Goal: Task Accomplishment & Management: Complete application form

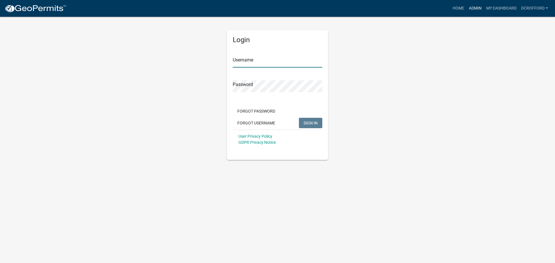
type input "dcrofford"
click at [476, 10] on link "Admin" at bounding box center [475, 8] width 17 height 11
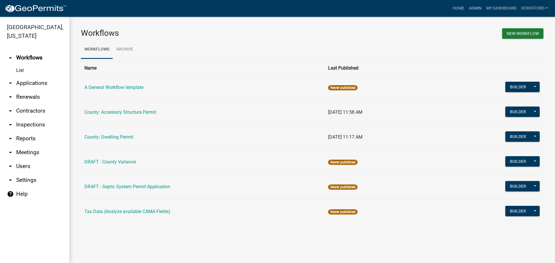
click at [23, 82] on link "arrow_drop_down Applications" at bounding box center [34, 83] width 69 height 14
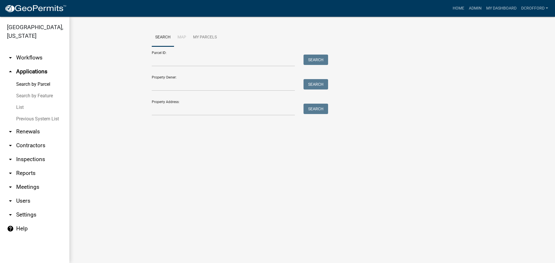
click at [24, 106] on link "List" at bounding box center [34, 108] width 69 height 12
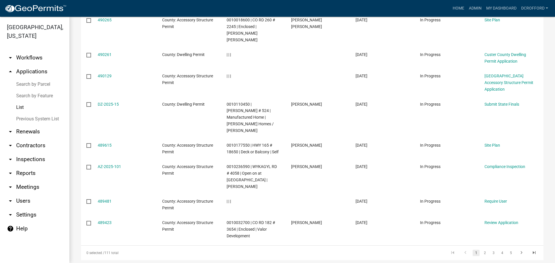
scroll to position [171, 0]
click at [482, 250] on link "2" at bounding box center [485, 253] width 7 height 6
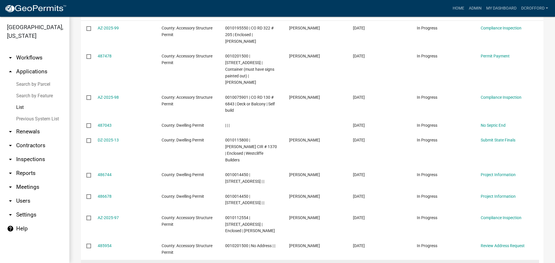
scroll to position [78, 0]
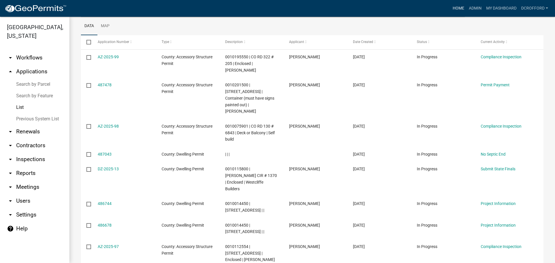
click at [460, 10] on link "Home" at bounding box center [459, 8] width 16 height 11
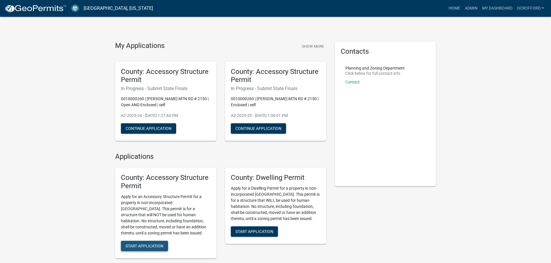
click at [132, 245] on span "Start Application" at bounding box center [145, 246] width 38 height 5
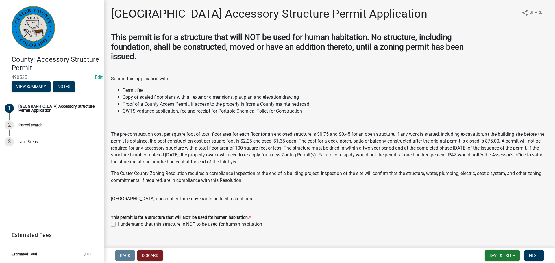
click at [118, 224] on label "I understand that this structure is NOT to be used for human habitation" at bounding box center [190, 224] width 144 height 7
click at [118, 224] on input "I understand that this structure is NOT to be used for human habitation" at bounding box center [120, 223] width 4 height 4
checkbox input "true"
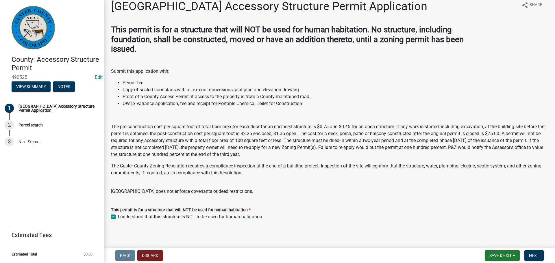
scroll to position [10, 0]
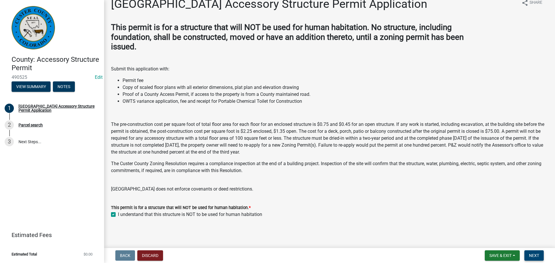
click at [538, 254] on span "Next" at bounding box center [534, 256] width 10 height 5
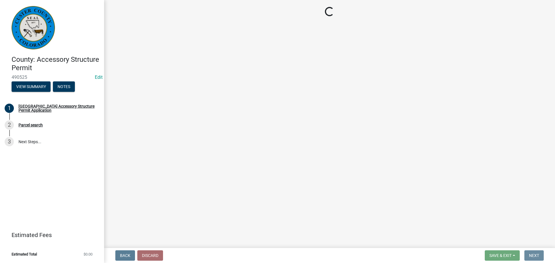
scroll to position [0, 0]
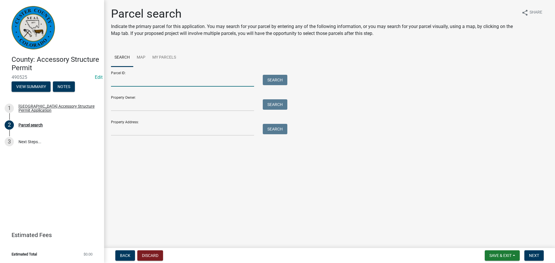
click at [156, 81] on input "Parcel ID:" at bounding box center [182, 81] width 143 height 12
type input "0010195550"
click at [282, 82] on button "Search" at bounding box center [275, 80] width 25 height 10
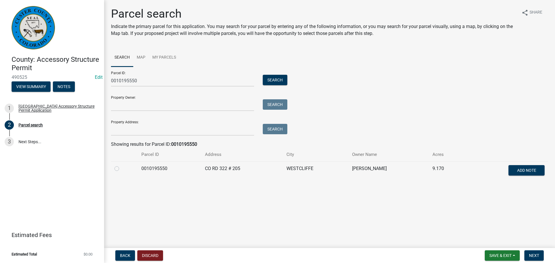
click at [121, 165] on label at bounding box center [121, 165] width 0 height 0
click at [121, 168] on input "radio" at bounding box center [123, 167] width 4 height 4
radio input "true"
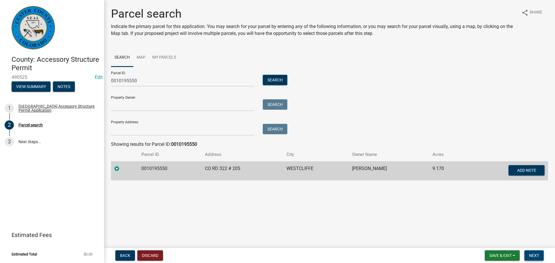
click at [537, 254] on span "Next" at bounding box center [534, 256] width 10 height 5
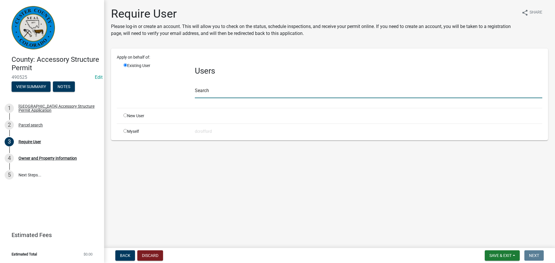
click at [214, 92] on input "text" at bounding box center [369, 92] width 348 height 12
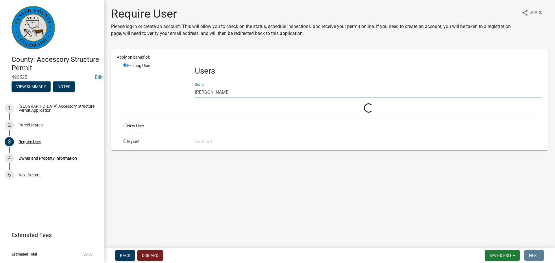
type input "[PERSON_NAME]"
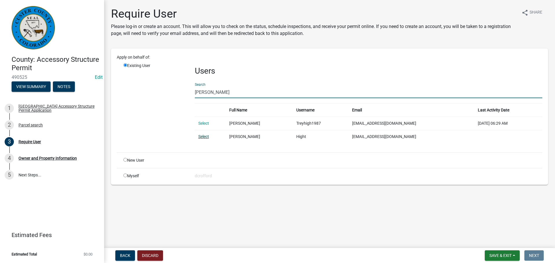
click at [209, 138] on link "Select" at bounding box center [203, 136] width 11 height 5
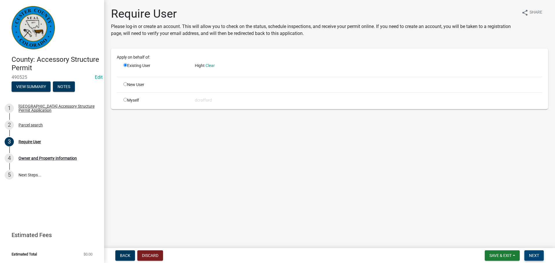
click at [531, 255] on span "Next" at bounding box center [534, 256] width 10 height 5
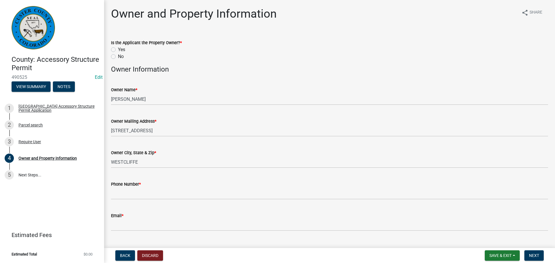
click at [118, 49] on label "Yes" at bounding box center [121, 49] width 7 height 7
click at [118, 49] on input "Yes" at bounding box center [120, 48] width 4 height 4
radio input "true"
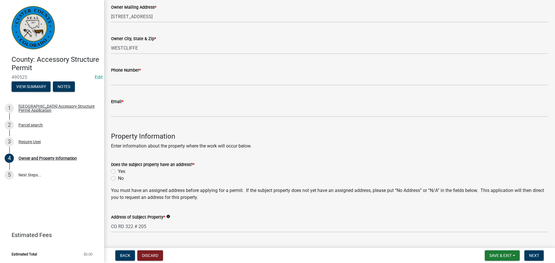
scroll to position [116, 0]
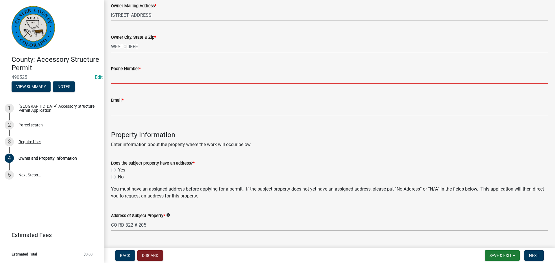
click at [171, 76] on input "Phone Number *" at bounding box center [329, 78] width 437 height 12
type input "1"
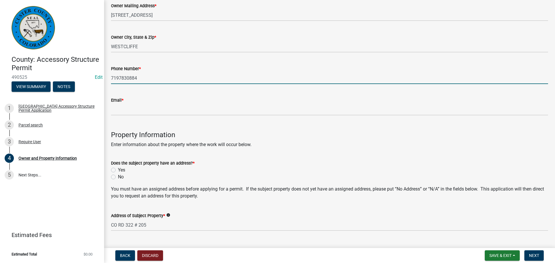
type input "7197830884"
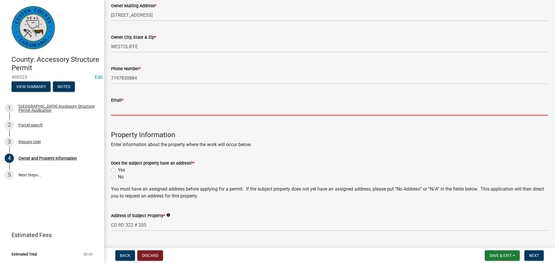
click at [145, 110] on input "Email *" at bounding box center [329, 110] width 437 height 12
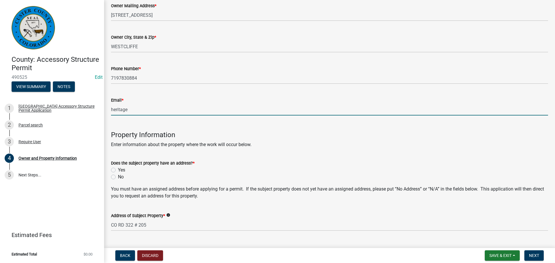
type input "[EMAIL_ADDRESS][DOMAIN_NAME]"
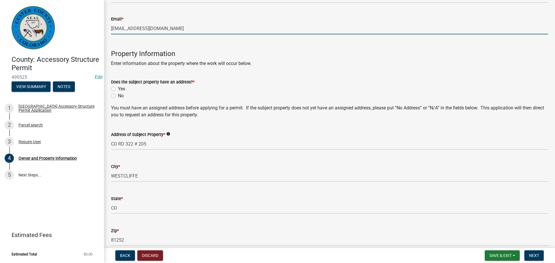
scroll to position [202, 0]
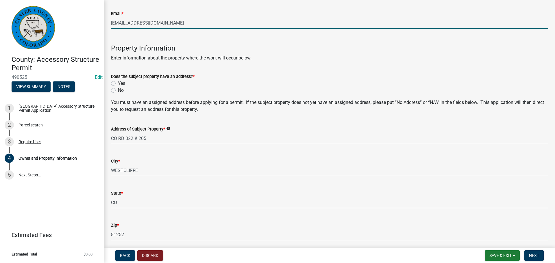
click at [118, 82] on label "Yes" at bounding box center [121, 83] width 7 height 7
click at [118, 82] on input "Yes" at bounding box center [120, 82] width 4 height 4
radio input "true"
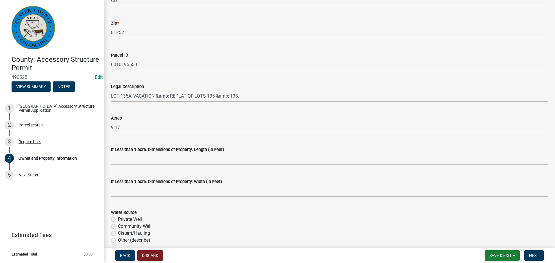
scroll to position [462, 0]
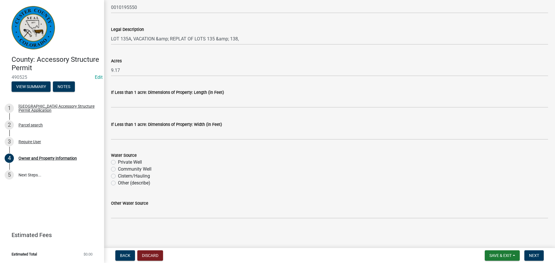
click at [118, 162] on label "Private Well" at bounding box center [130, 162] width 24 height 7
click at [118, 162] on input "Private Well" at bounding box center [120, 161] width 4 height 4
radio input "true"
click at [529, 257] on span "Next" at bounding box center [534, 256] width 10 height 5
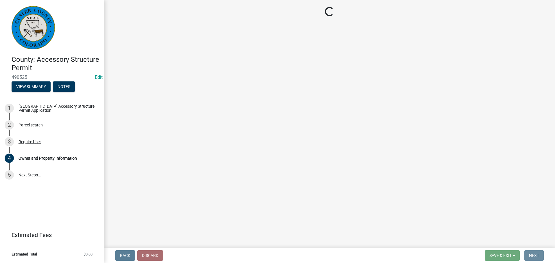
scroll to position [0, 0]
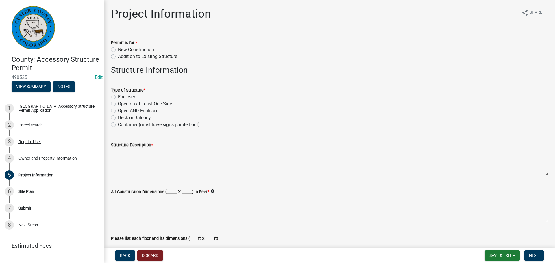
click at [118, 49] on label "New Construction" at bounding box center [136, 49] width 36 height 7
click at [118, 49] on input "New Construction" at bounding box center [120, 48] width 4 height 4
radio input "true"
click at [118, 97] on label "Enclosed" at bounding box center [127, 97] width 19 height 7
click at [118, 97] on input "Enclosed" at bounding box center [120, 96] width 4 height 4
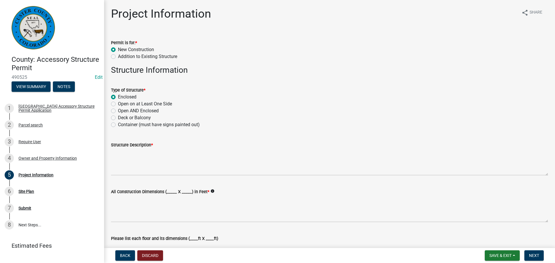
radio input "true"
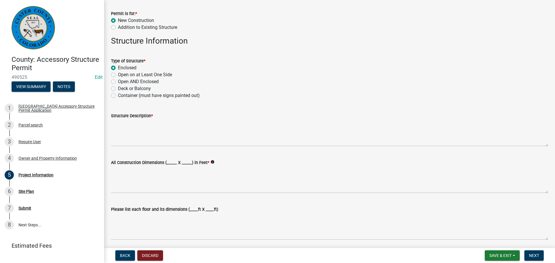
scroll to position [87, 0]
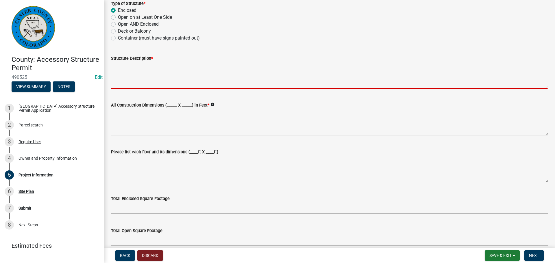
click at [148, 80] on textarea "Structure Description *" at bounding box center [329, 75] width 437 height 27
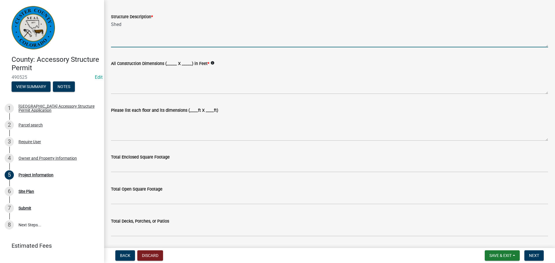
scroll to position [145, 0]
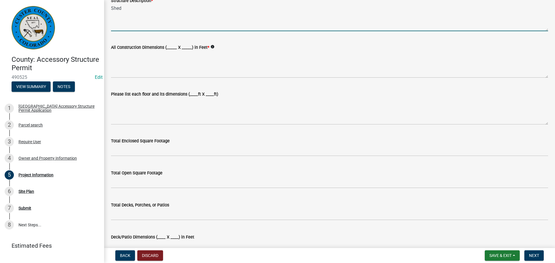
type textarea "Shed"
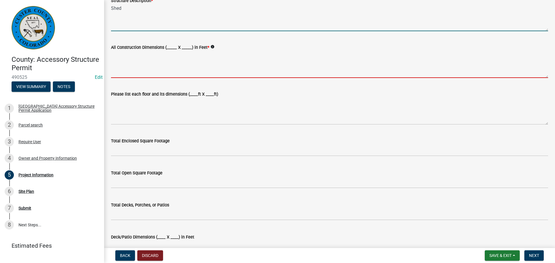
click at [152, 75] on textarea "All Construction Dimensions (_____ X _____) in Feet *" at bounding box center [329, 64] width 437 height 27
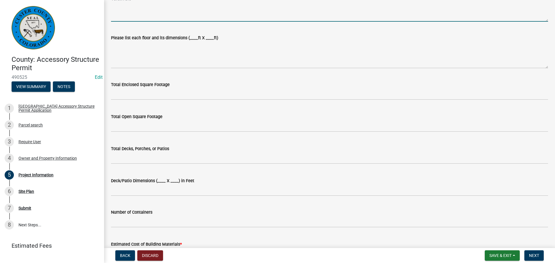
scroll to position [202, 0]
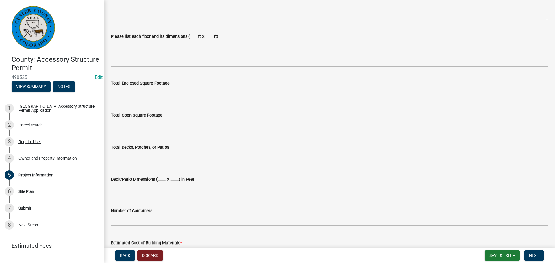
type textarea "18.6x10.6"
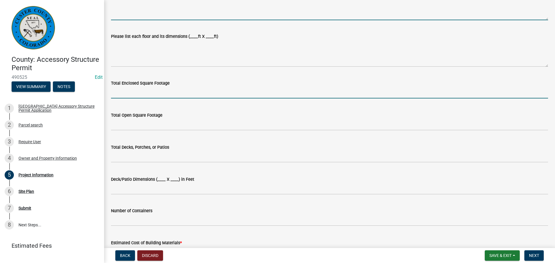
click at [167, 90] on input "text" at bounding box center [329, 93] width 437 height 12
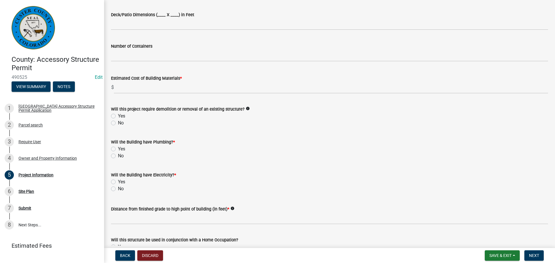
scroll to position [376, 0]
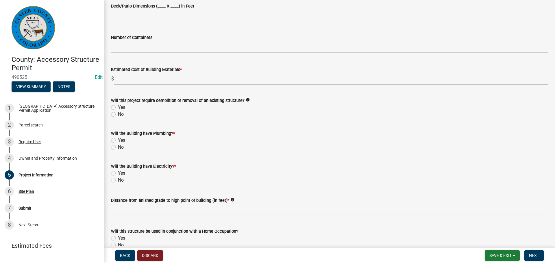
type input "197.16"
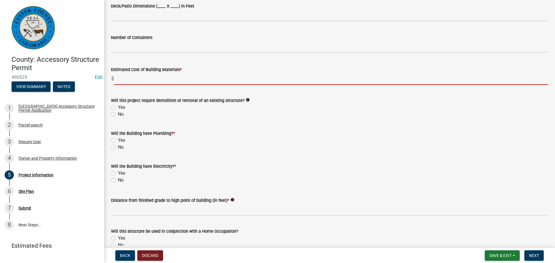
click at [154, 82] on input "text" at bounding box center [331, 79] width 434 height 12
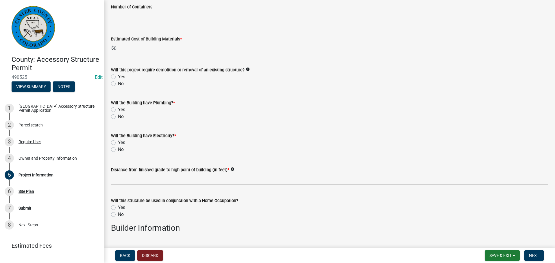
scroll to position [434, 0]
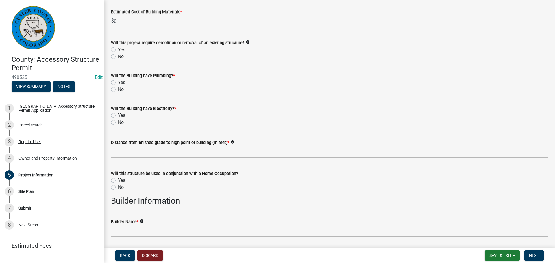
type input "0"
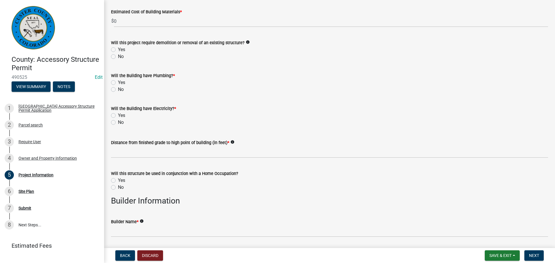
click at [118, 56] on label "No" at bounding box center [121, 56] width 6 height 7
click at [118, 56] on input "No" at bounding box center [120, 55] width 4 height 4
radio input "true"
click at [118, 89] on label "No" at bounding box center [121, 89] width 6 height 7
click at [118, 89] on input "No" at bounding box center [120, 88] width 4 height 4
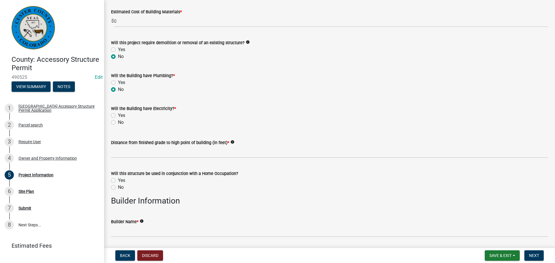
radio input "true"
click at [118, 123] on label "No" at bounding box center [121, 122] width 6 height 7
click at [118, 123] on input "No" at bounding box center [120, 121] width 4 height 4
radio input "true"
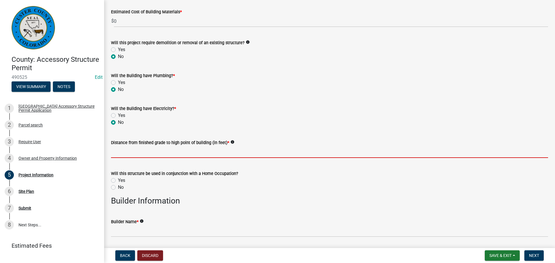
click at [134, 154] on input "text" at bounding box center [329, 152] width 437 height 12
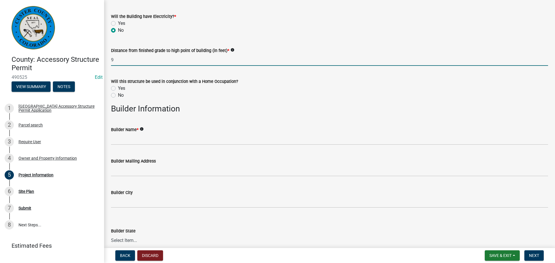
scroll to position [549, 0]
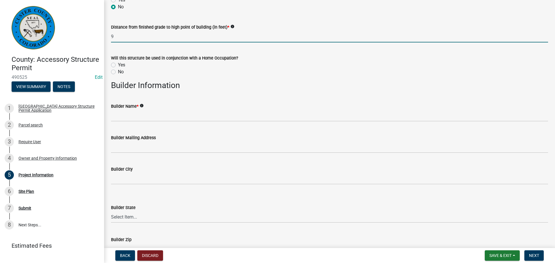
type input "9"
click at [118, 72] on label "No" at bounding box center [121, 72] width 6 height 7
click at [118, 72] on input "No" at bounding box center [120, 71] width 4 height 4
radio input "true"
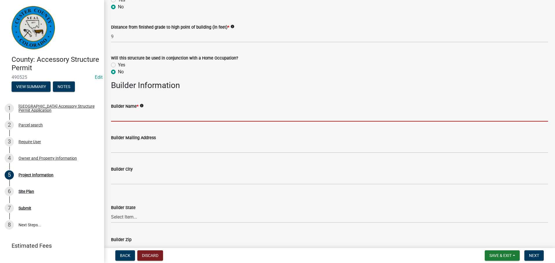
click at [183, 115] on input "Builder Name *" at bounding box center [329, 116] width 437 height 12
type input "Self"
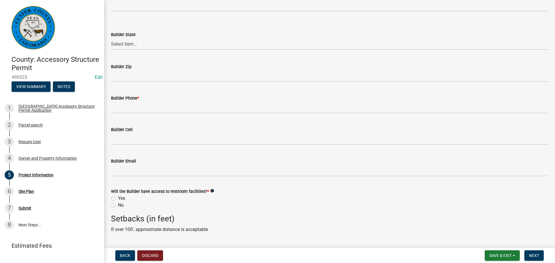
scroll to position [723, 0]
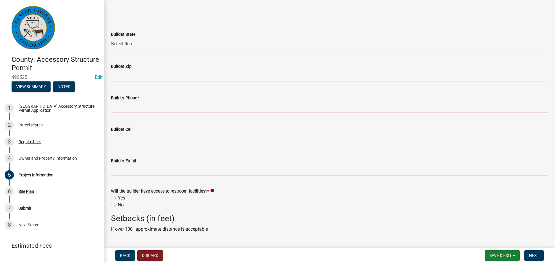
click at [164, 107] on input "Builder Phone *" at bounding box center [329, 108] width 437 height 12
type input "1"
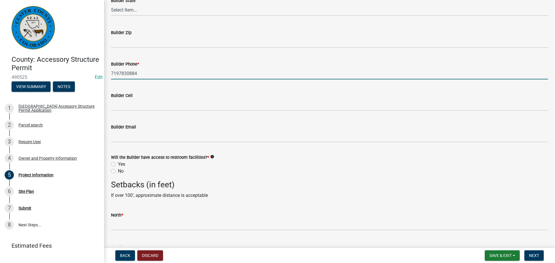
scroll to position [810, 0]
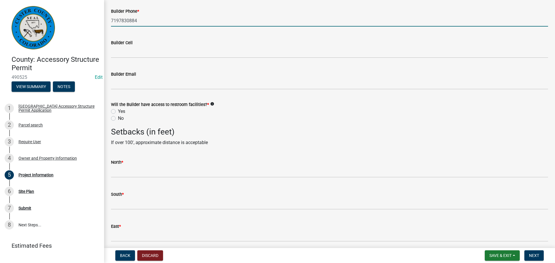
type input "7197830884"
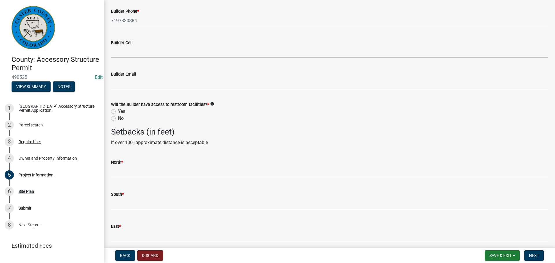
click at [118, 111] on label "Yes" at bounding box center [121, 111] width 7 height 7
click at [118, 111] on input "Yes" at bounding box center [120, 110] width 4 height 4
radio input "true"
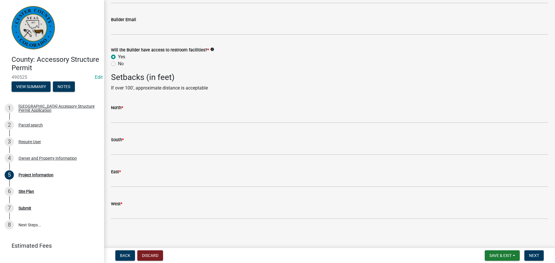
scroll to position [865, 0]
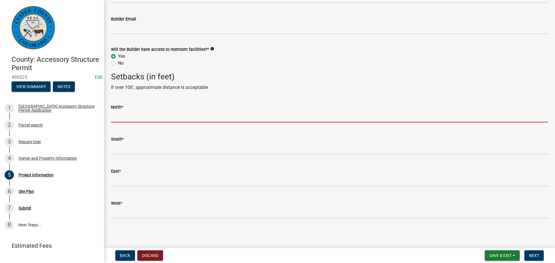
click at [158, 113] on input "text" at bounding box center [329, 117] width 437 height 12
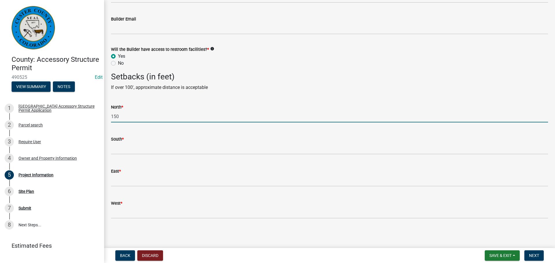
type input "150"
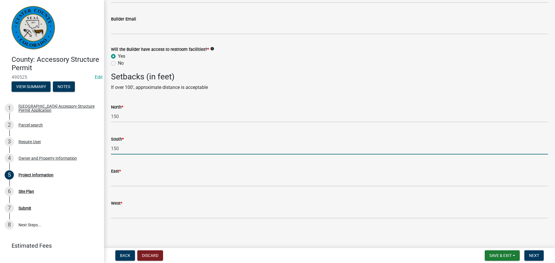
type input "150"
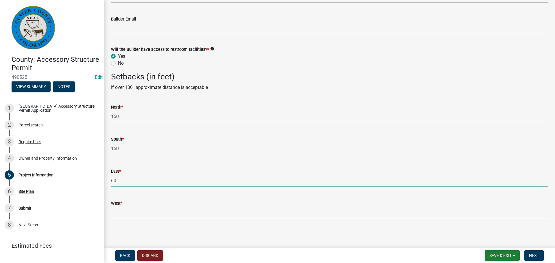
type input "60"
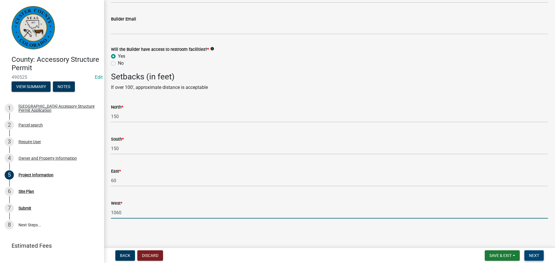
type input "1060"
click at [534, 257] on span "Next" at bounding box center [534, 256] width 10 height 5
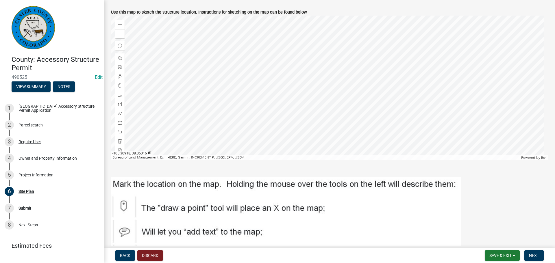
scroll to position [0, 0]
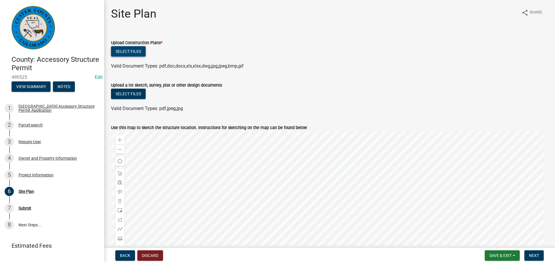
click at [135, 49] on button "Select files" at bounding box center [128, 51] width 35 height 10
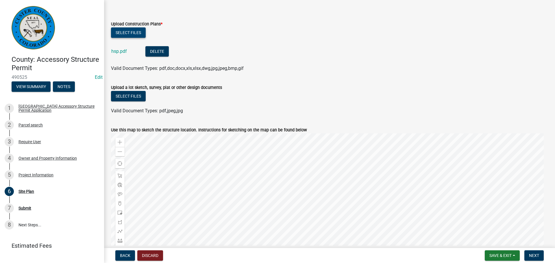
scroll to position [29, 0]
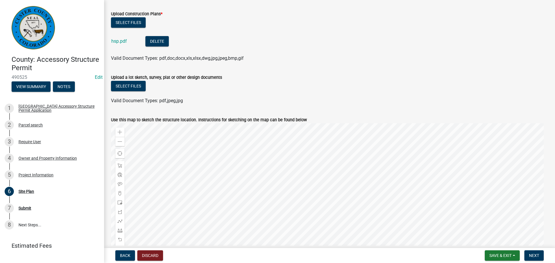
click at [352, 171] on div at bounding box center [329, 195] width 437 height 145
click at [120, 193] on span at bounding box center [120, 193] width 5 height 5
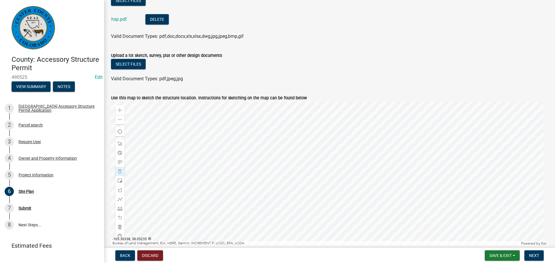
click at [355, 150] on div at bounding box center [329, 174] width 437 height 145
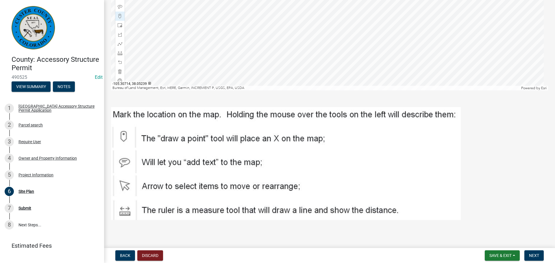
scroll to position [208, 0]
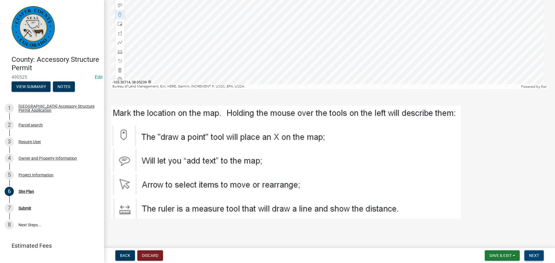
click at [531, 255] on span "Next" at bounding box center [534, 256] width 10 height 5
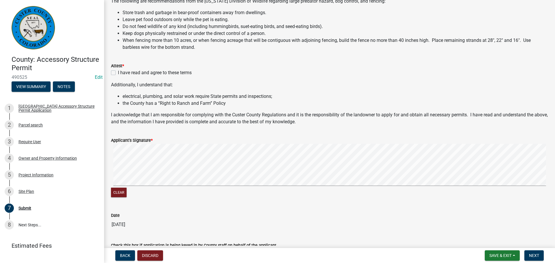
scroll to position [145, 0]
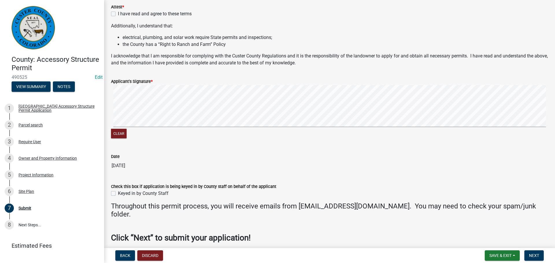
click at [118, 15] on label "I have read and agree to these terms" at bounding box center [155, 13] width 74 height 7
click at [118, 14] on input "I have read and agree to these terms" at bounding box center [120, 12] width 4 height 4
checkbox input "true"
click at [122, 143] on wm-data-entity-input "Applicant's Signature * Clear" at bounding box center [329, 108] width 437 height 74
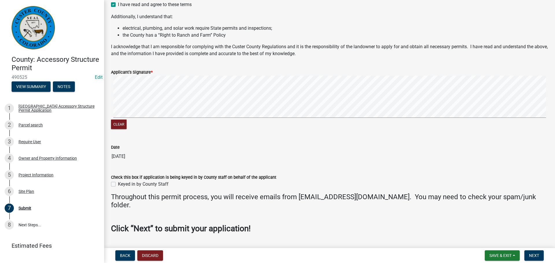
scroll to position [169, 0]
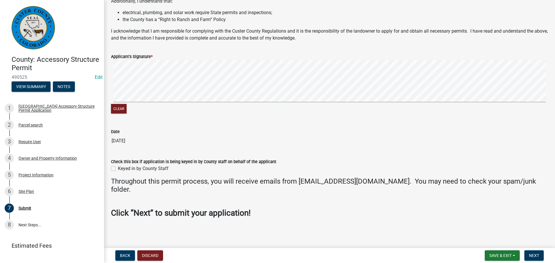
click at [116, 169] on div "Keyed in by County Staff" at bounding box center [329, 168] width 437 height 7
click at [118, 169] on label "Keyed in by County Staff" at bounding box center [143, 168] width 51 height 7
click at [118, 169] on input "Keyed in by County Staff" at bounding box center [120, 167] width 4 height 4
checkbox input "true"
click at [538, 255] on span "Next" at bounding box center [534, 256] width 10 height 5
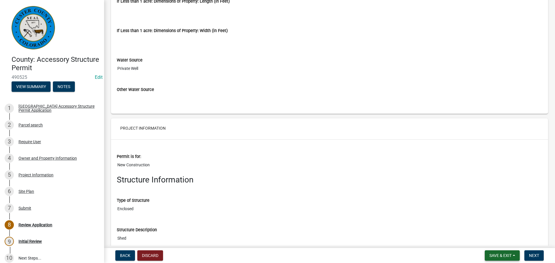
scroll to position [1070, 0]
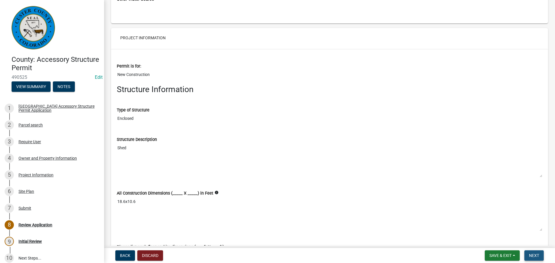
click at [536, 256] on span "Next" at bounding box center [534, 256] width 10 height 5
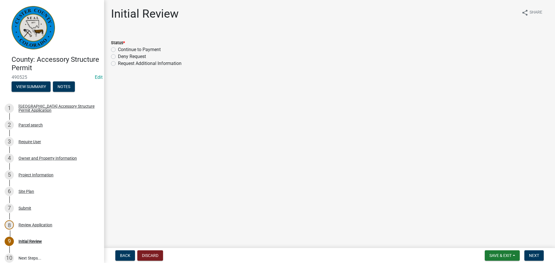
click at [118, 50] on label "Continue to Payment" at bounding box center [139, 49] width 43 height 7
click at [118, 50] on input "Continue to Payment" at bounding box center [120, 48] width 4 height 4
radio input "true"
click at [534, 257] on span "Next" at bounding box center [534, 256] width 10 height 5
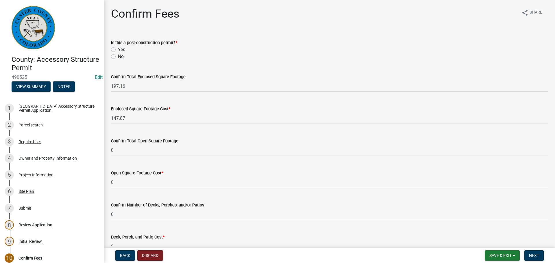
click at [118, 58] on label "No" at bounding box center [121, 56] width 6 height 7
click at [118, 57] on input "No" at bounding box center [120, 55] width 4 height 4
radio input "true"
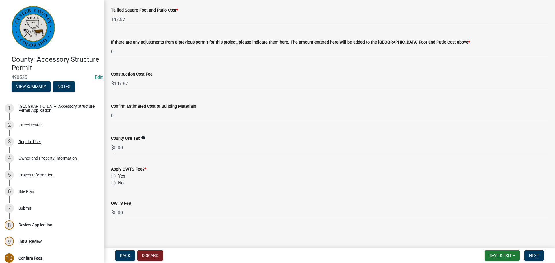
scroll to position [260, 0]
click at [118, 181] on label "No" at bounding box center [121, 182] width 6 height 7
click at [118, 181] on input "No" at bounding box center [120, 181] width 4 height 4
radio input "true"
click at [533, 256] on span "Next" at bounding box center [534, 256] width 10 height 5
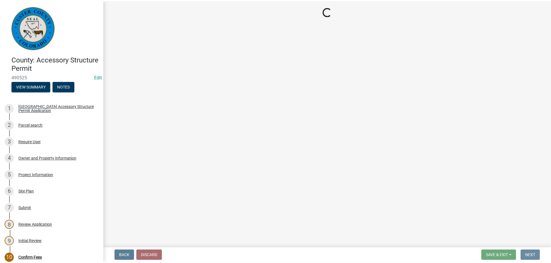
scroll to position [0, 0]
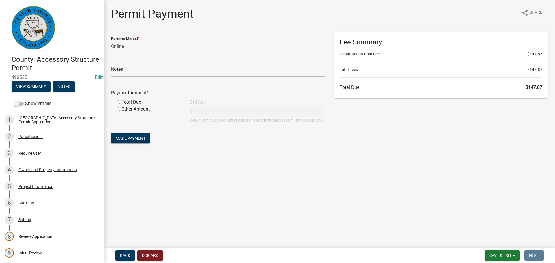
click at [140, 46] on select "Credit Card POS Check Cash Online" at bounding box center [218, 46] width 214 height 12
select select "1: 0"
click at [111, 40] on select "Credit Card POS Check Cash Online" at bounding box center [218, 46] width 214 height 12
click at [135, 71] on input "text" at bounding box center [218, 71] width 214 height 12
type input "1783"
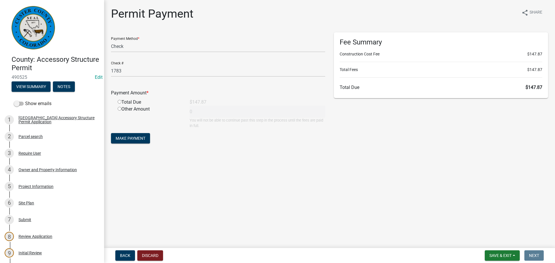
click at [120, 102] on input "radio" at bounding box center [120, 102] width 4 height 4
radio input "true"
type input "147.87"
click at [134, 140] on span "Make Payment" at bounding box center [131, 138] width 30 height 5
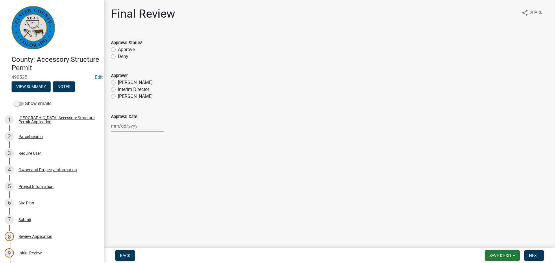
click at [116, 48] on div "Approve" at bounding box center [329, 49] width 437 height 7
click at [118, 50] on label "Approve" at bounding box center [126, 49] width 17 height 7
click at [118, 50] on input "Approve" at bounding box center [120, 48] width 4 height 4
radio input "true"
click at [118, 96] on label "[PERSON_NAME]" at bounding box center [135, 96] width 35 height 7
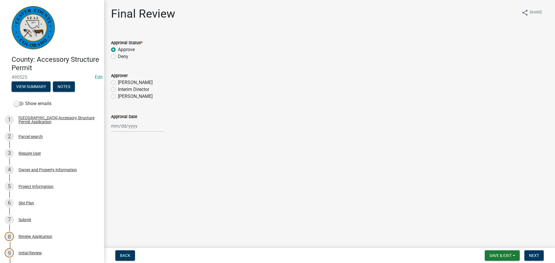
click at [118, 96] on input "[PERSON_NAME]" at bounding box center [120, 95] width 4 height 4
radio input "true"
click at [130, 126] on div at bounding box center [137, 126] width 53 height 12
select select "10"
select select "2025"
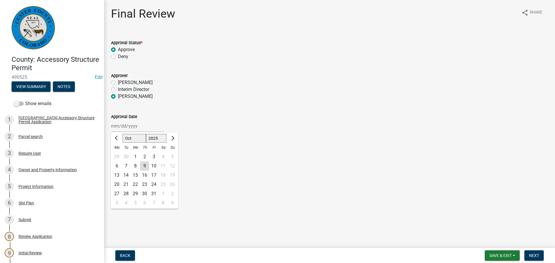
drag, startPoint x: 143, startPoint y: 167, endPoint x: 169, endPoint y: 182, distance: 30.1
click at [145, 167] on div "9" at bounding box center [144, 166] width 9 height 9
type input "[DATE]"
click at [538, 255] on span "Next" at bounding box center [534, 256] width 10 height 5
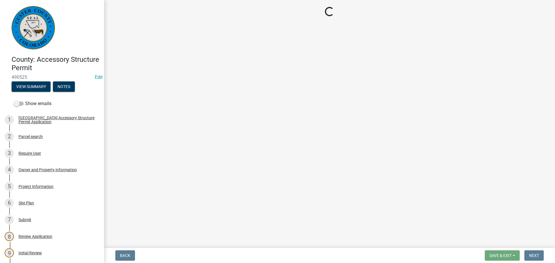
select select "cd09b013-b94f-4524-a046-a3f04ce1867e"
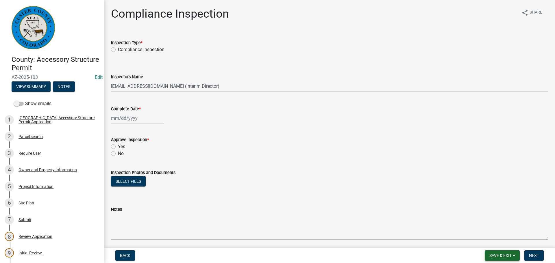
click at [501, 256] on span "Save & Exit" at bounding box center [501, 256] width 22 height 5
click at [498, 240] on button "Save & Exit" at bounding box center [497, 241] width 46 height 14
